Goal: Task Accomplishment & Management: Manage account settings

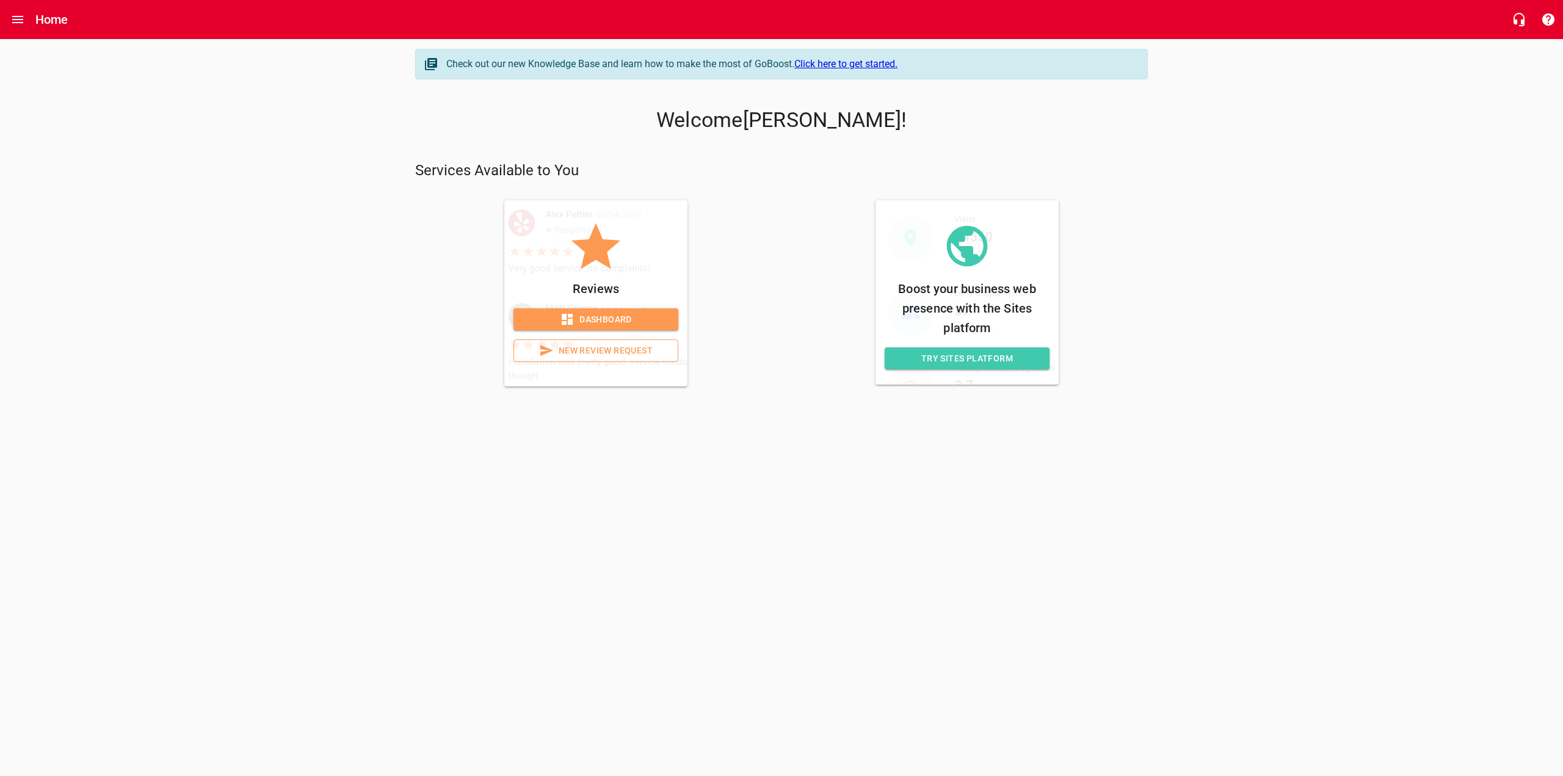
click at [621, 317] on span "Dashboard" at bounding box center [595, 319] width 145 height 15
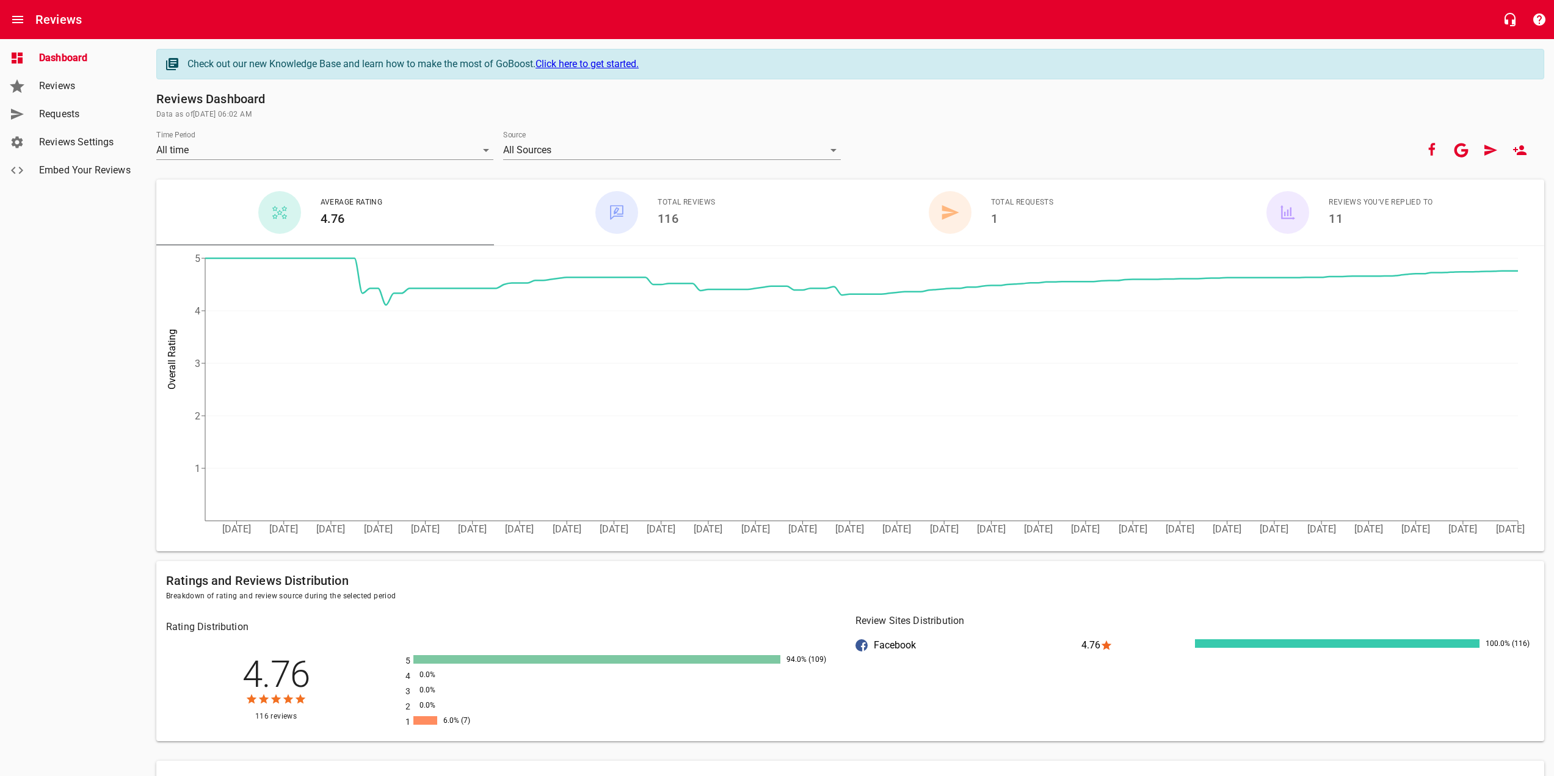
click at [82, 134] on link "Reviews Settings" at bounding box center [73, 142] width 147 height 28
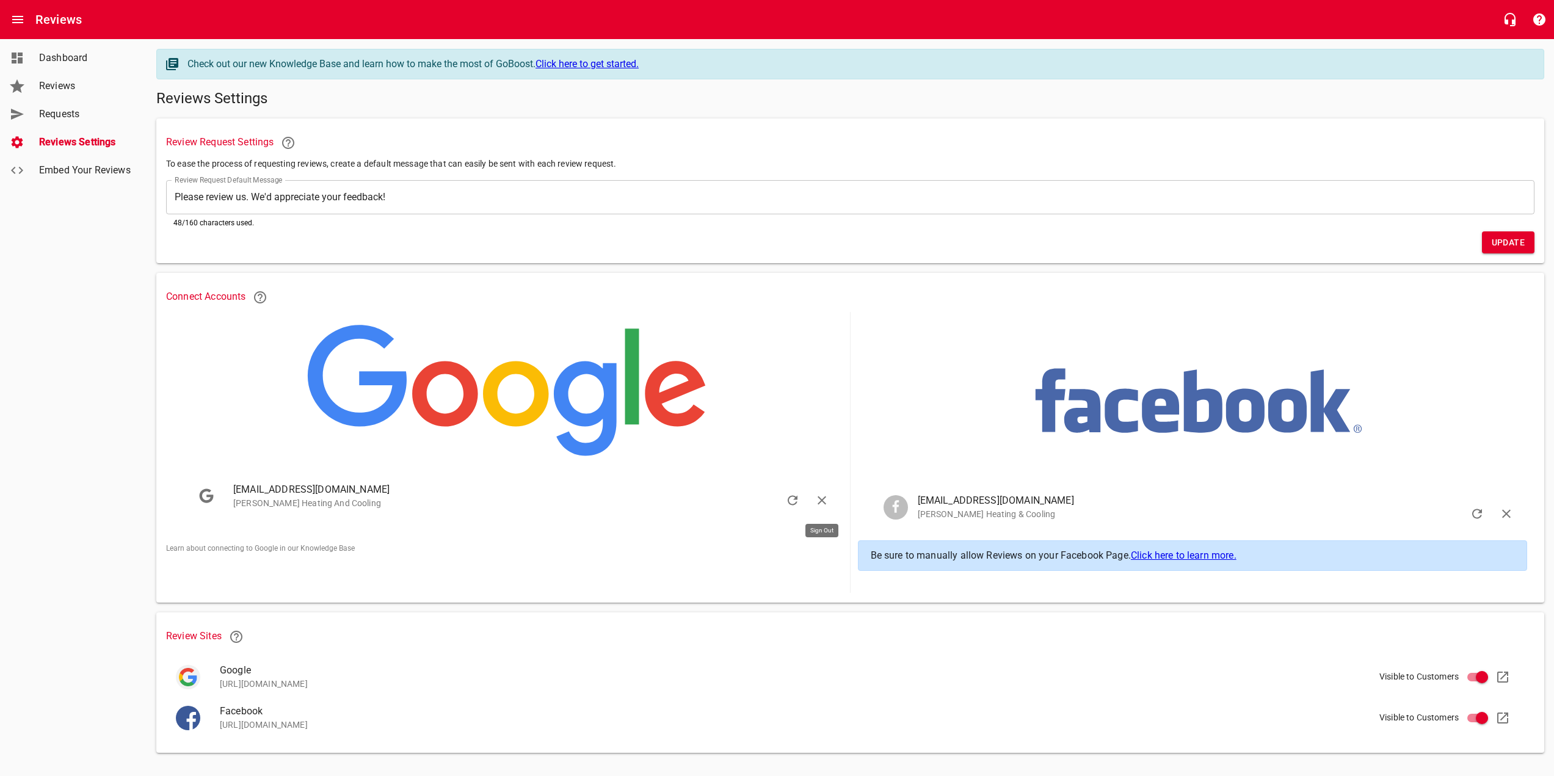
click at [819, 495] on icon "button" at bounding box center [822, 500] width 15 height 15
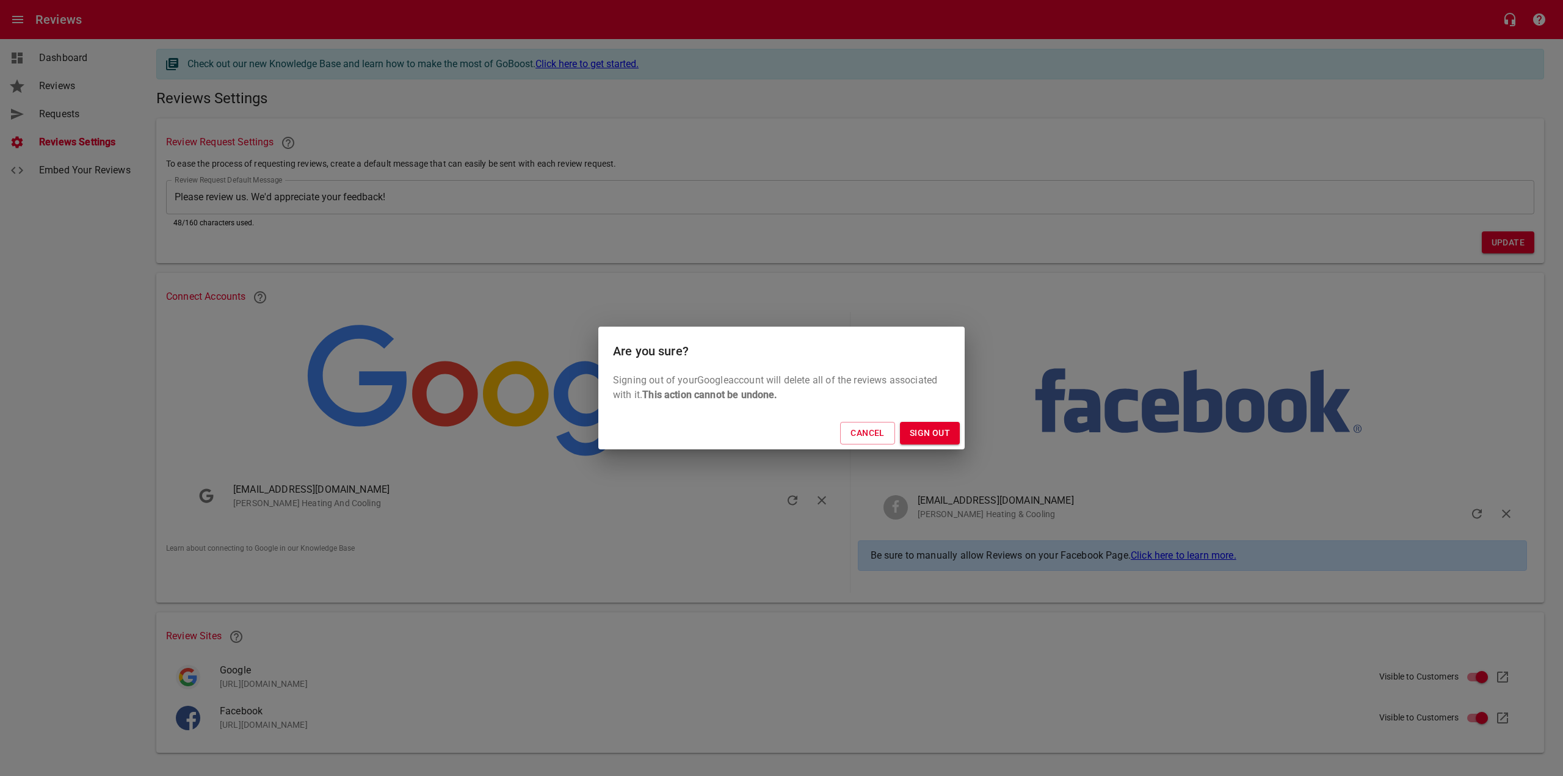
click at [923, 432] on span "Sign Out" at bounding box center [930, 433] width 40 height 15
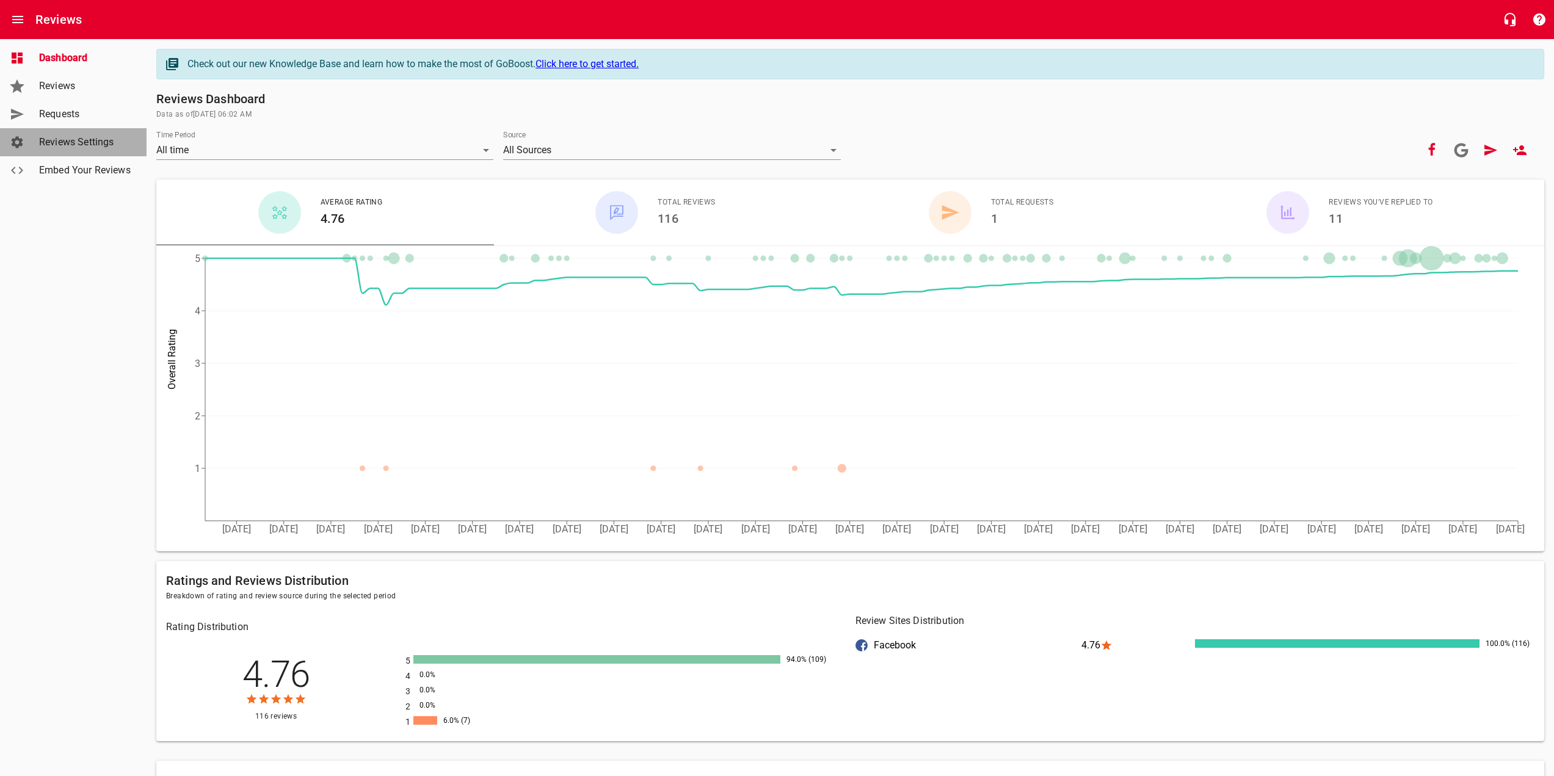
click at [34, 146] on link "Reviews Settings" at bounding box center [73, 142] width 147 height 28
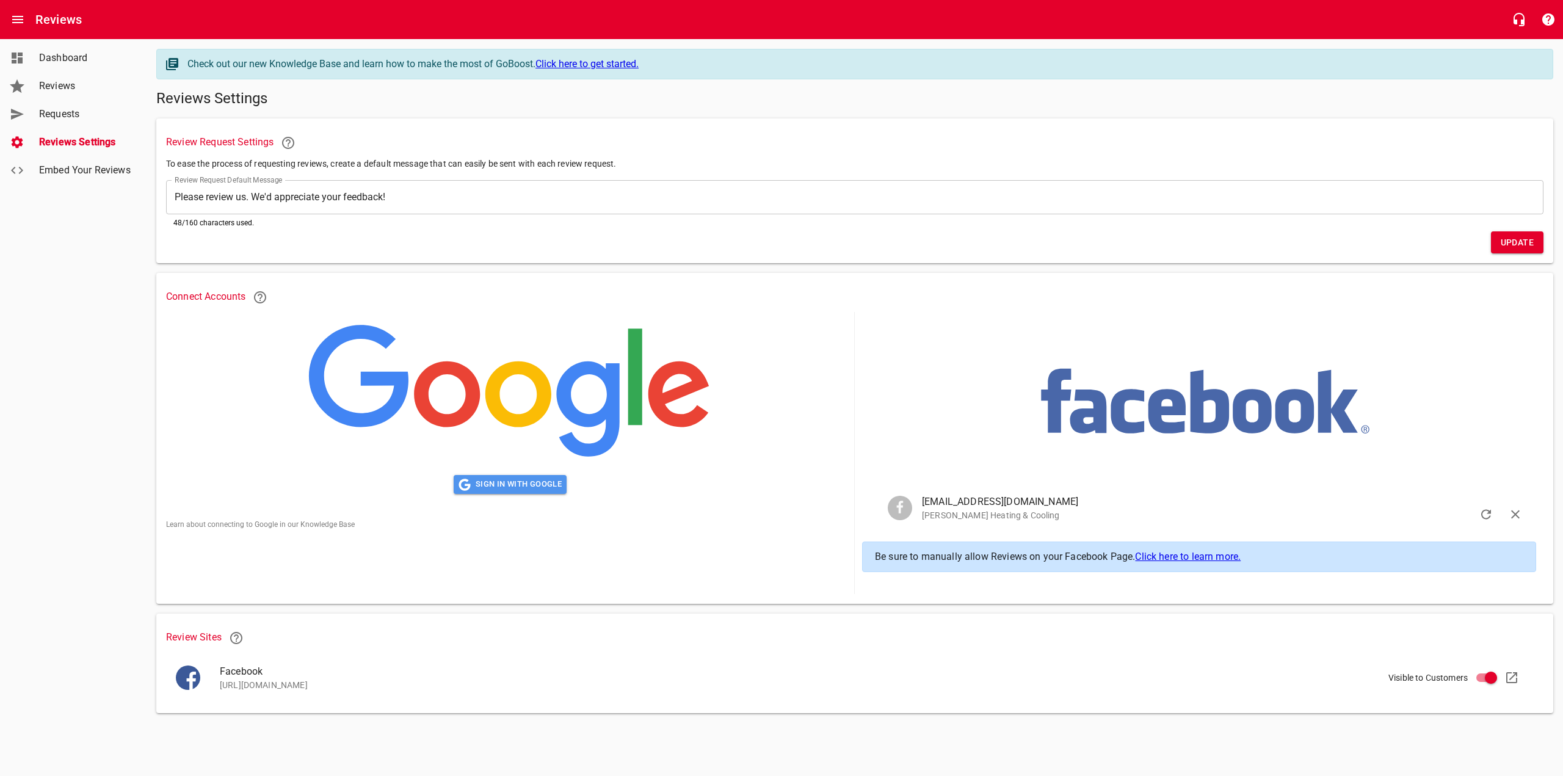
click at [519, 486] on span "Sign in with Google" at bounding box center [510, 485] width 103 height 14
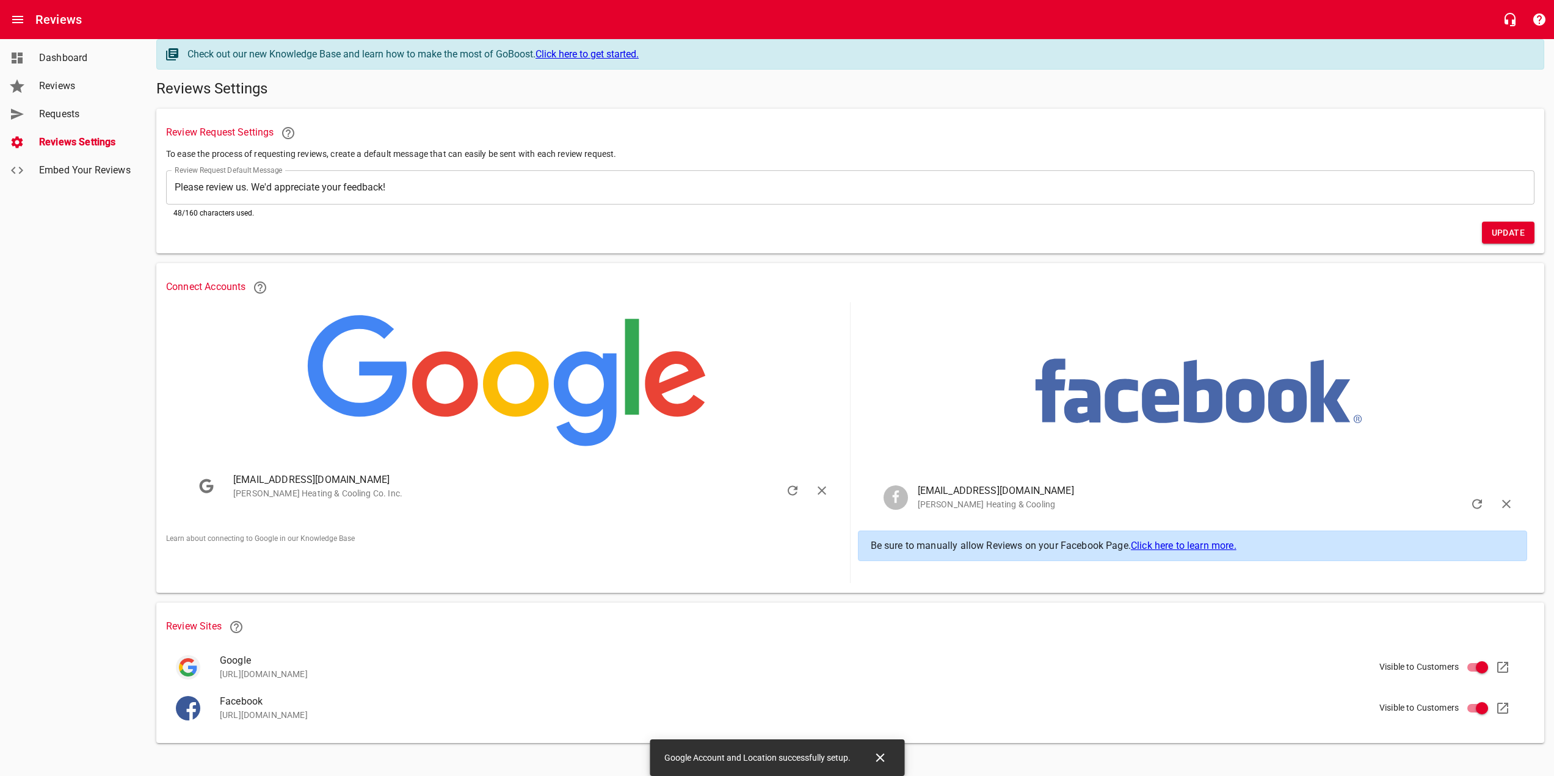
scroll to position [12, 0]
click at [59, 92] on span "Reviews" at bounding box center [85, 86] width 93 height 15
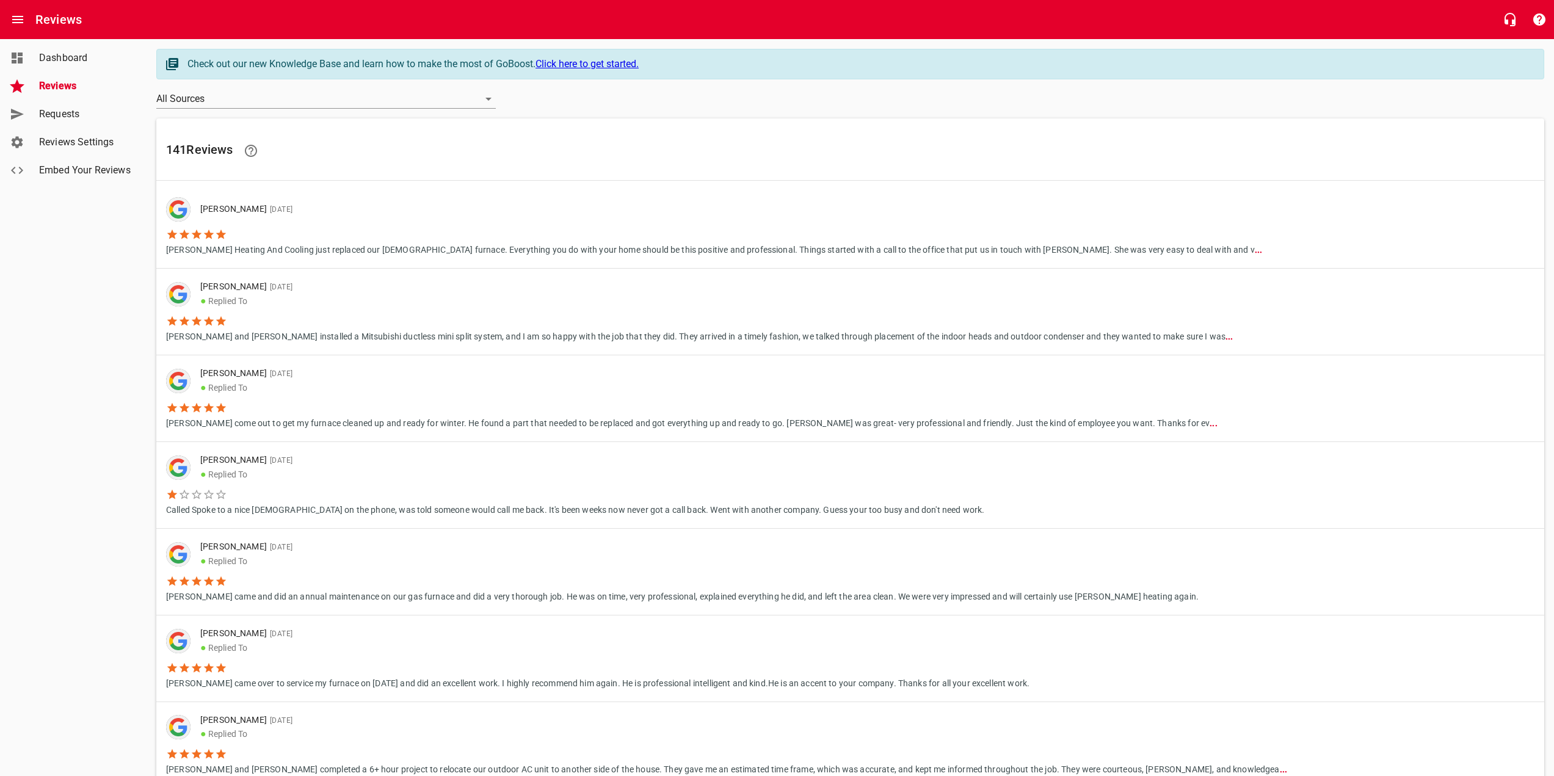
click at [401, 247] on p "[PERSON_NAME] Heating And Cooling just replaced our [DEMOGRAPHIC_DATA] furnace.…" at bounding box center [714, 249] width 1096 height 16
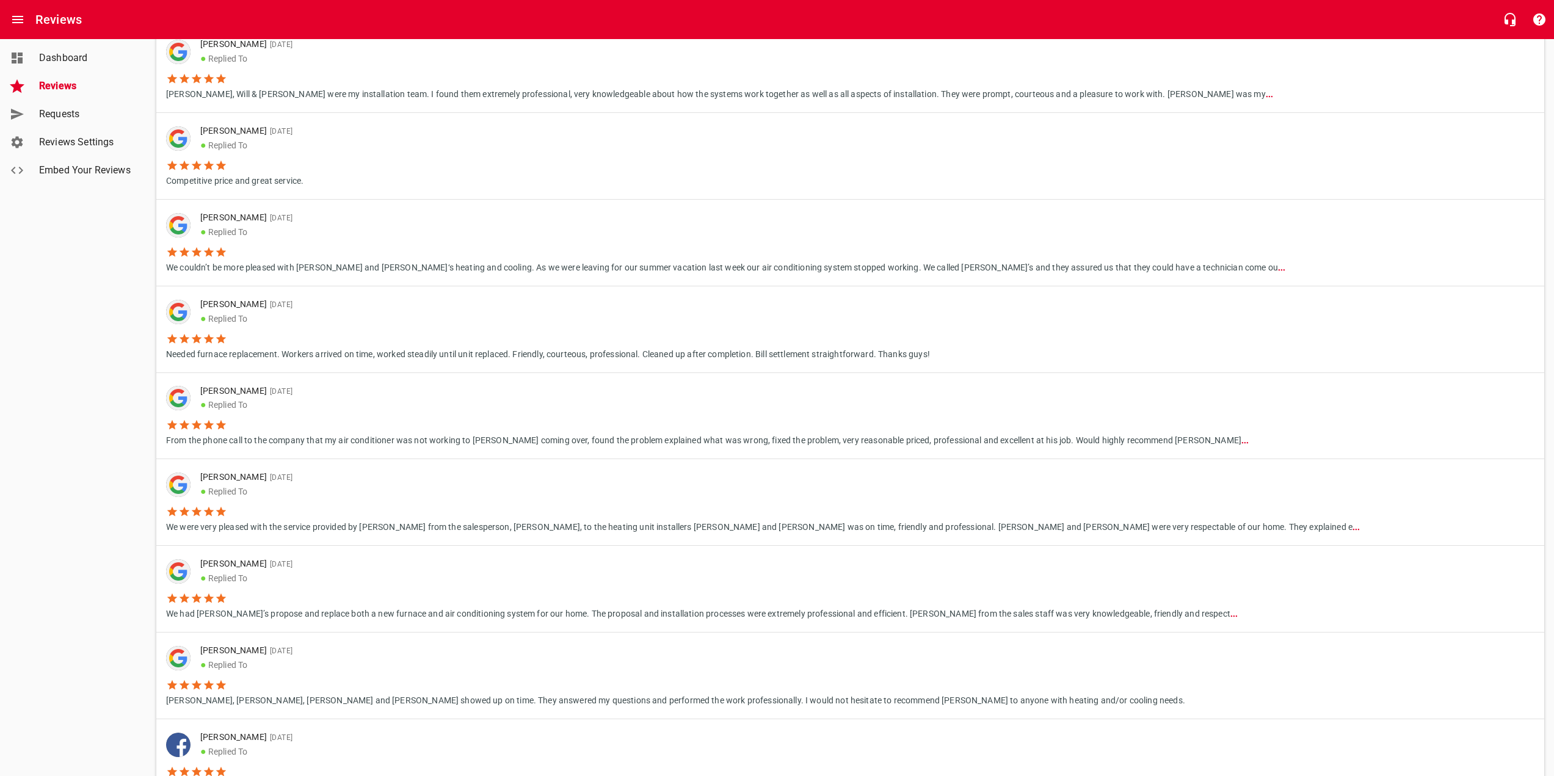
scroll to position [1447, 0]
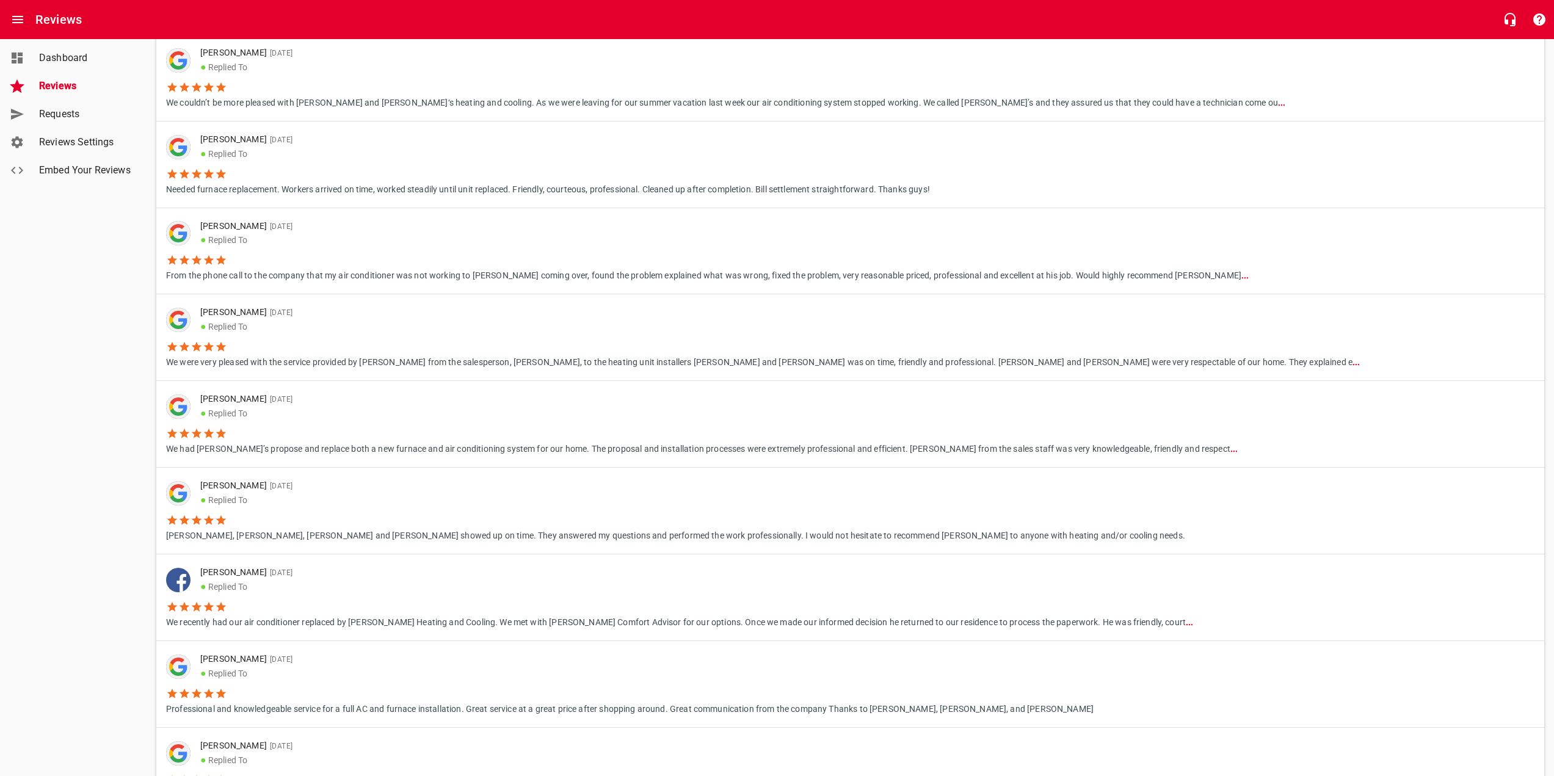
click at [267, 526] on p "[PERSON_NAME], [PERSON_NAME], [PERSON_NAME] and [PERSON_NAME] showed up on time…" at bounding box center [675, 534] width 1019 height 16
